Goal: Navigation & Orientation: Find specific page/section

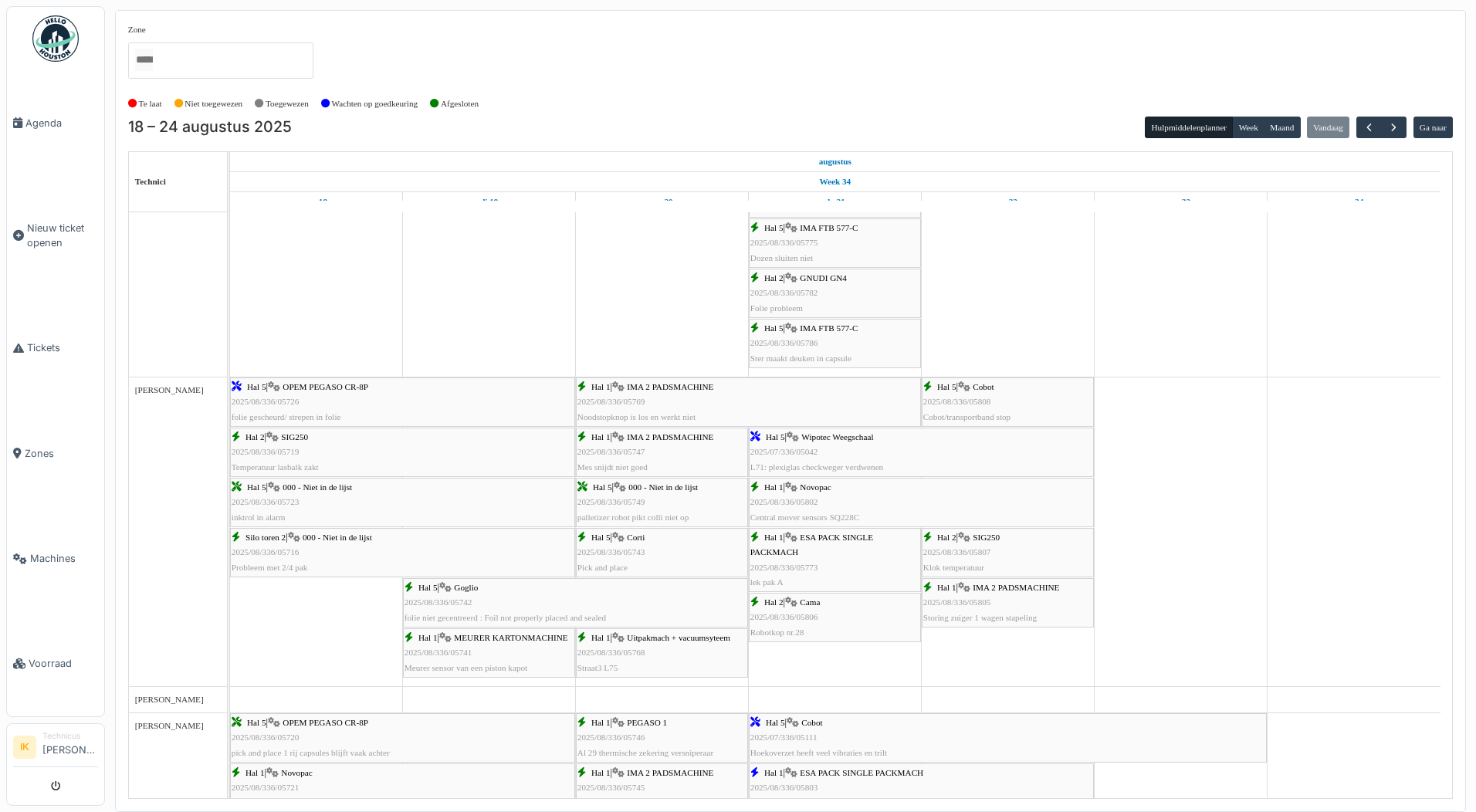
scroll to position [130, 0]
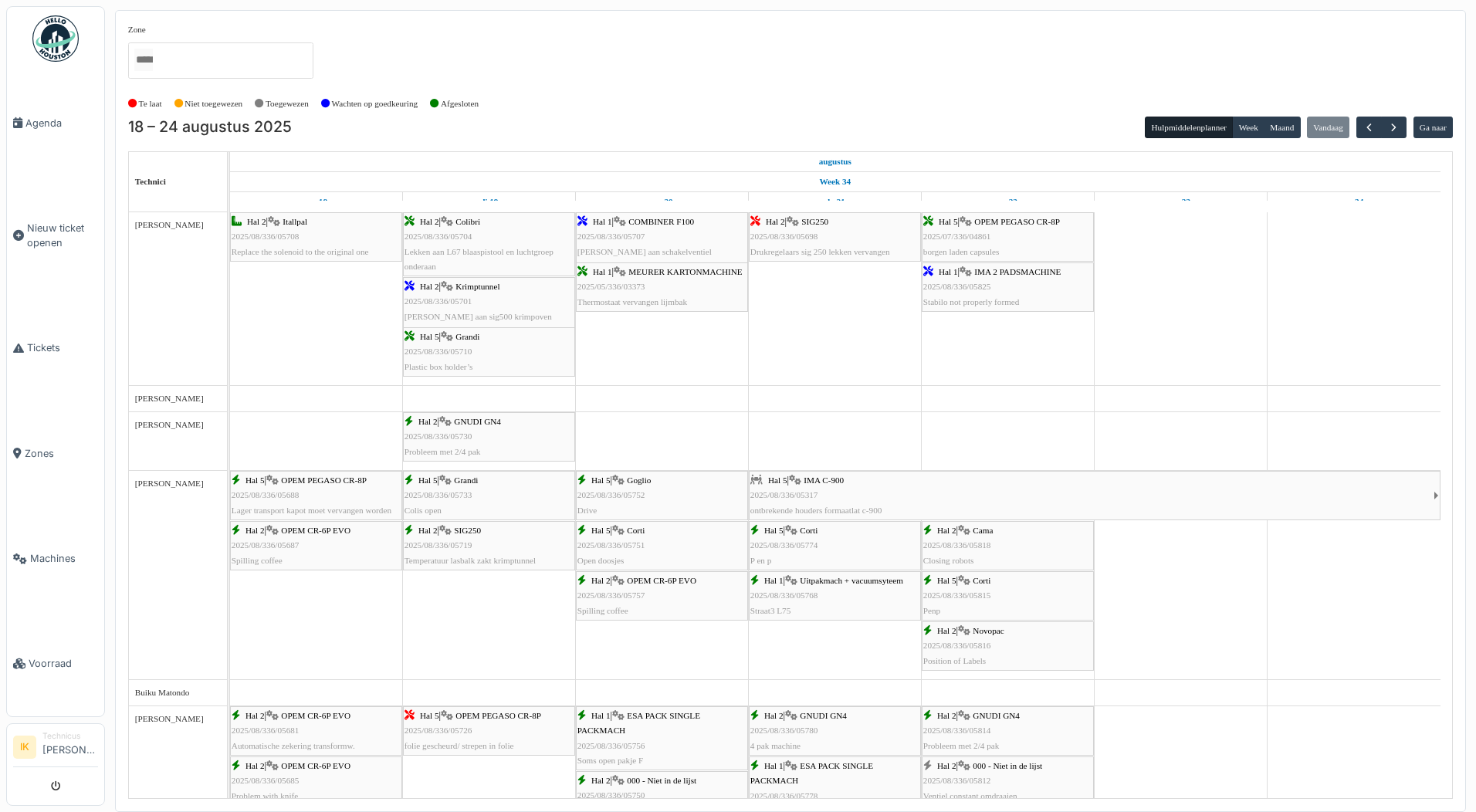
click at [55, 32] on img at bounding box center [55, 38] width 46 height 46
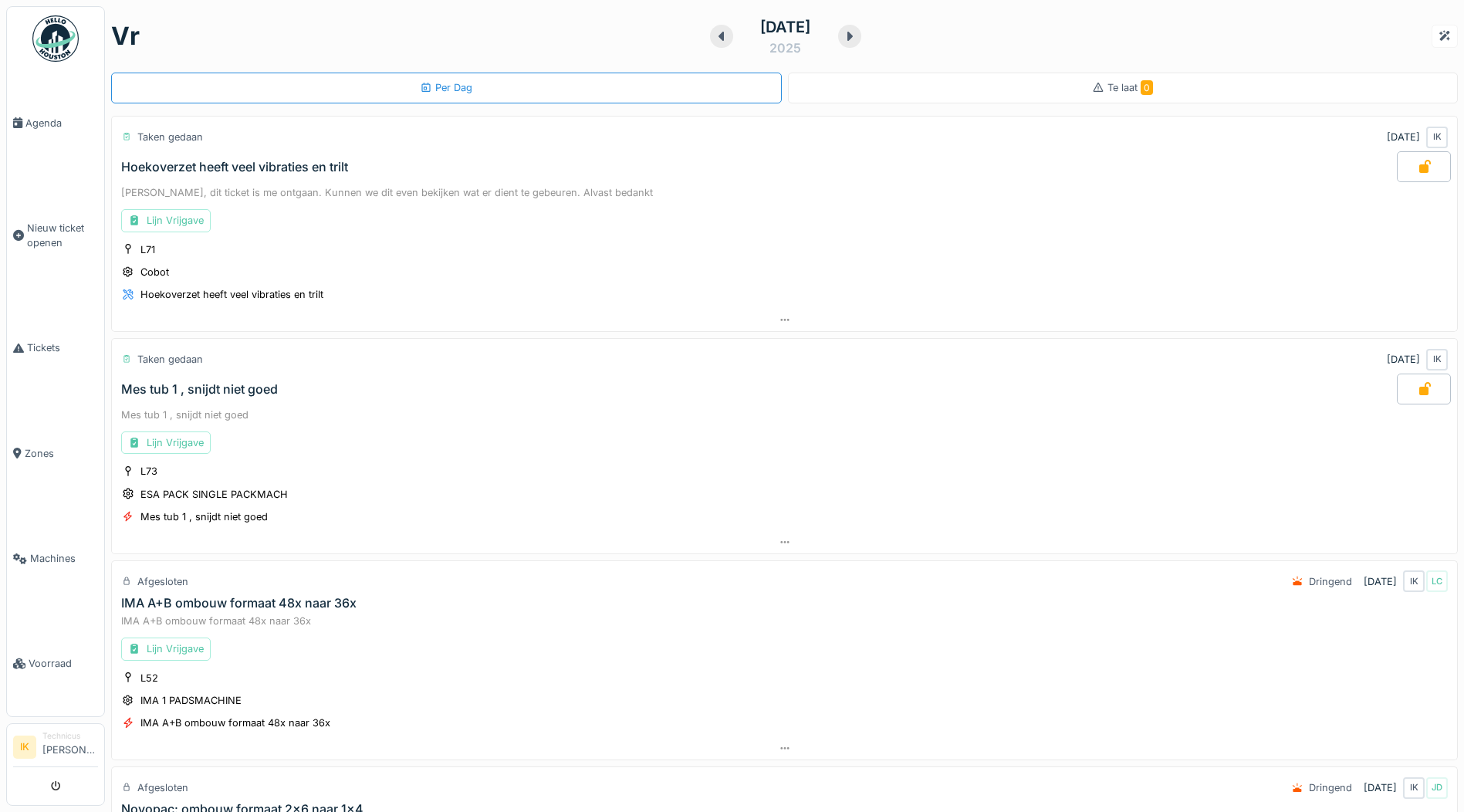
scroll to position [77, 0]
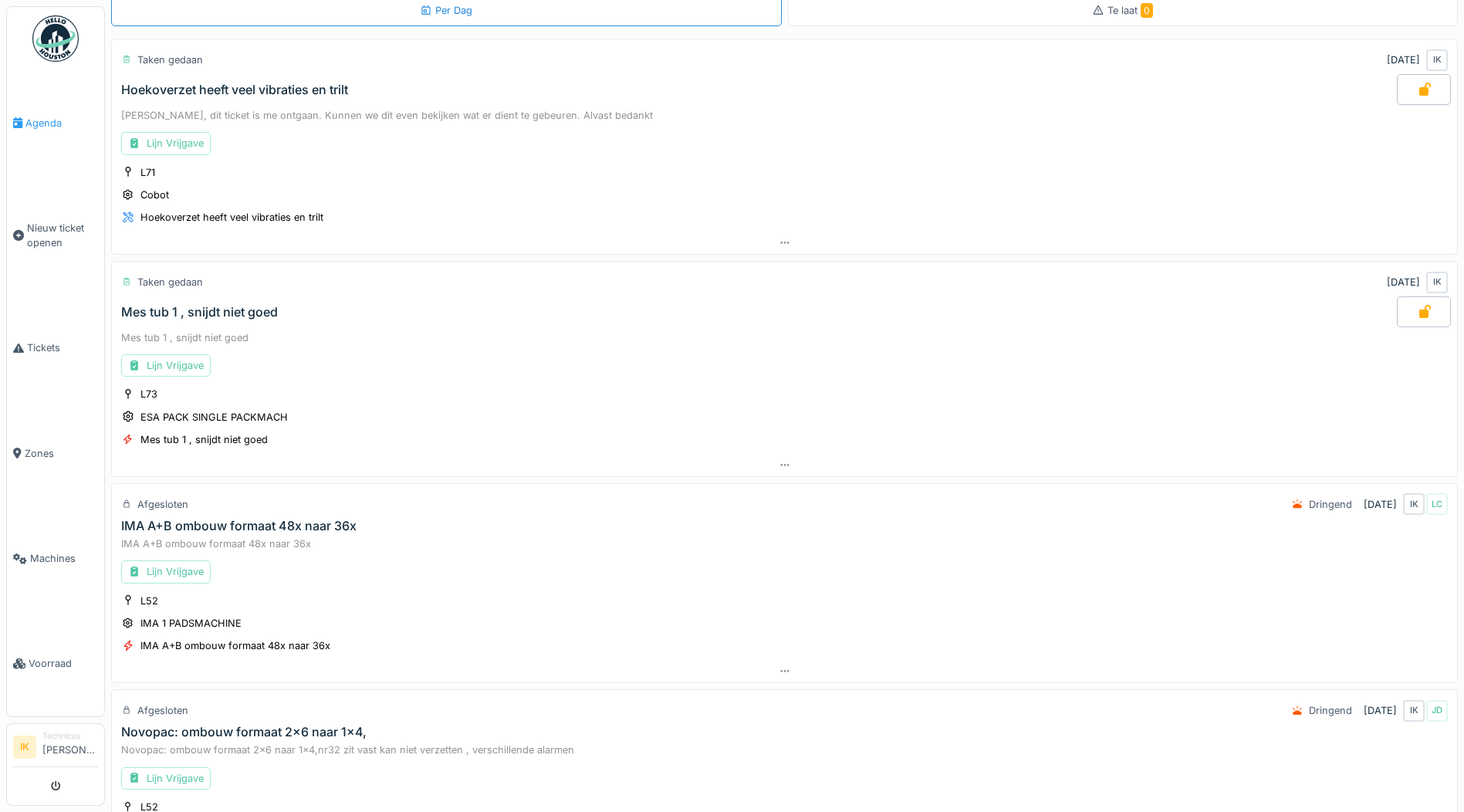
click at [37, 119] on span "Agenda" at bounding box center [62, 122] width 72 height 15
